Goal: Transaction & Acquisition: Purchase product/service

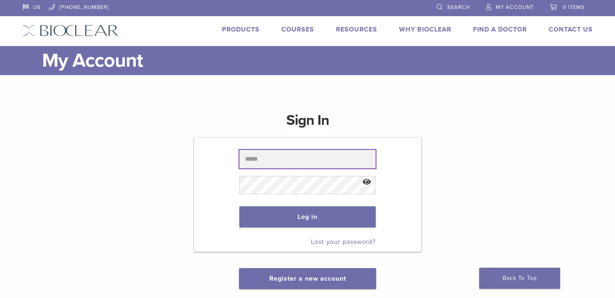
click at [298, 157] on input "text" at bounding box center [307, 159] width 136 height 19
type input "**********"
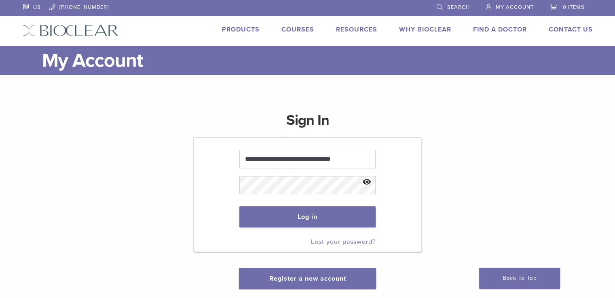
drag, startPoint x: 366, startPoint y: 177, endPoint x: 369, endPoint y: 180, distance: 4.6
click at [365, 178] on button "Show password" at bounding box center [366, 182] width 17 height 21
click at [316, 218] on button "Log in" at bounding box center [307, 216] width 136 height 21
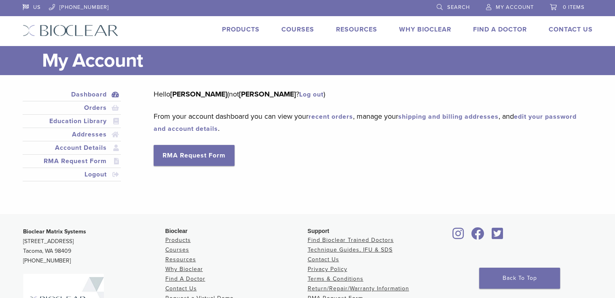
click at [93, 94] on link "Dashboard" at bounding box center [71, 95] width 95 height 10
click at [105, 107] on link "Orders" at bounding box center [71, 108] width 95 height 10
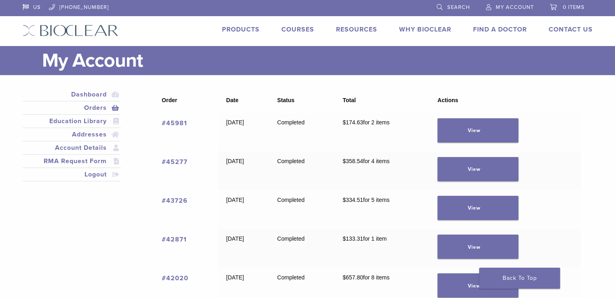
click at [251, 31] on link "Products" at bounding box center [241, 29] width 38 height 8
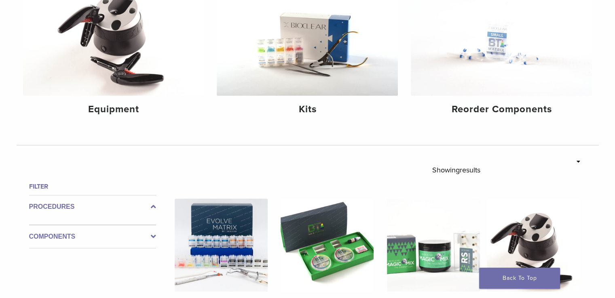
scroll to position [133, 0]
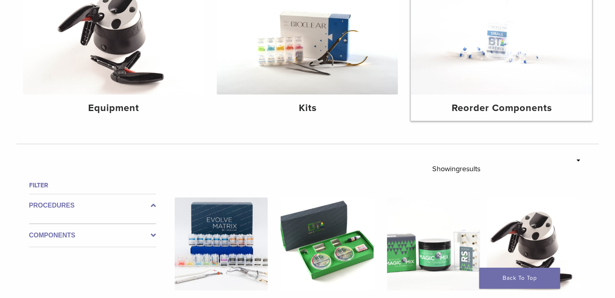
click at [504, 109] on h4 "Reorder Components" at bounding box center [501, 108] width 168 height 15
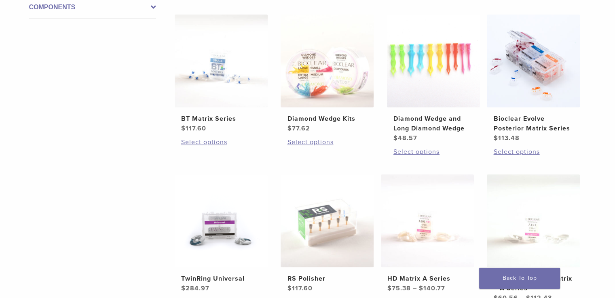
scroll to position [168, 0]
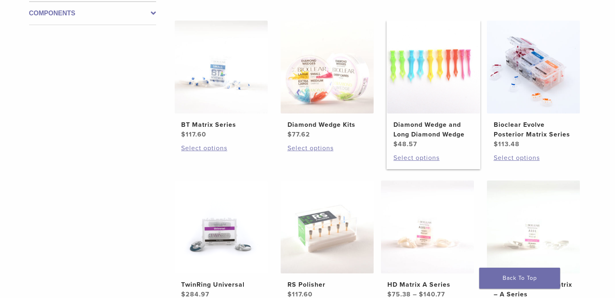
click at [409, 65] on img at bounding box center [433, 67] width 93 height 93
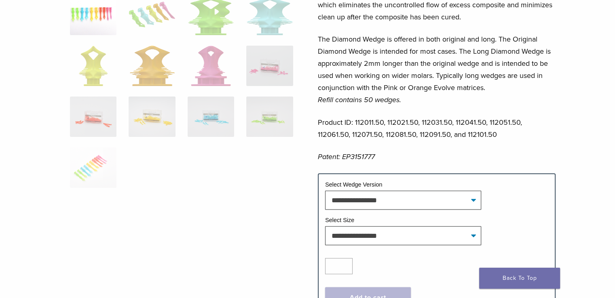
scroll to position [232, 0]
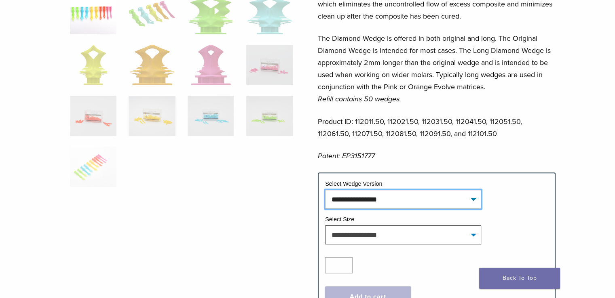
click at [375, 202] on select "**********" at bounding box center [403, 199] width 156 height 19
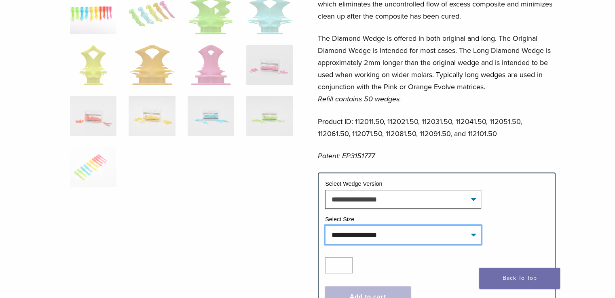
click at [364, 233] on select "**********" at bounding box center [403, 234] width 156 height 19
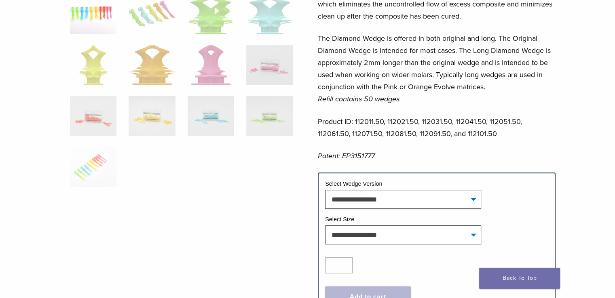
click at [228, 234] on div at bounding box center [181, 75] width 223 height 466
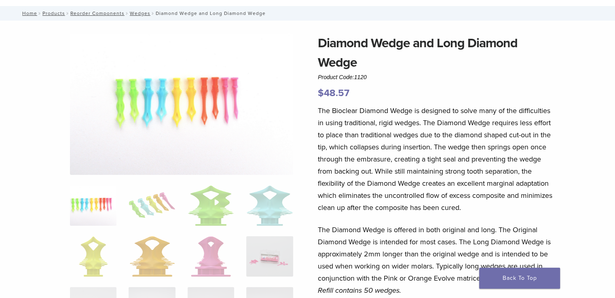
scroll to position [0, 0]
